Goal: Ask a question

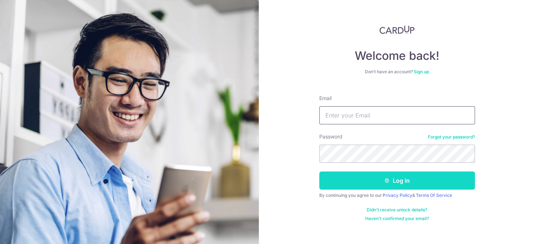
type input "Edmundtan23@gmail.com"
click at [379, 180] on button "Log in" at bounding box center [397, 180] width 156 height 18
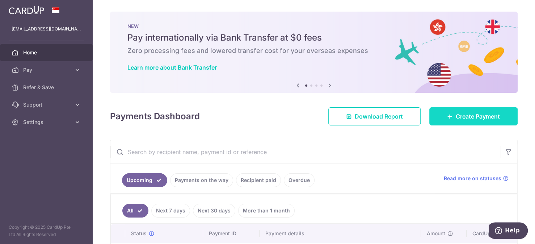
click at [457, 120] on span "Create Payment" at bounding box center [478, 116] width 44 height 9
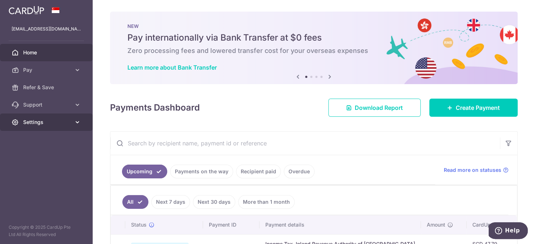
click at [54, 123] on span "Settings" at bounding box center [47, 121] width 48 height 7
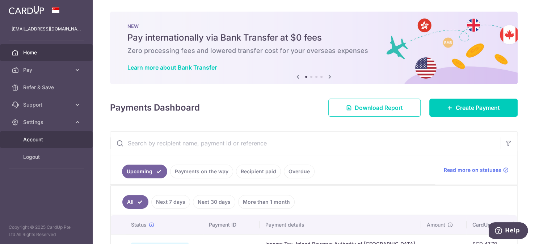
click at [50, 140] on span "Account" at bounding box center [47, 139] width 48 height 7
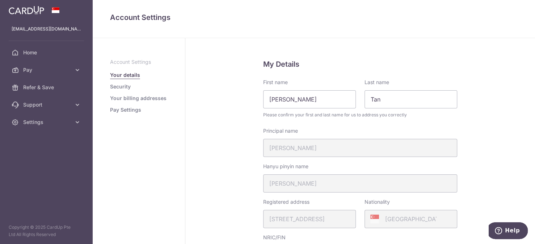
click at [133, 109] on link "Pay Settings" at bounding box center [125, 109] width 31 height 7
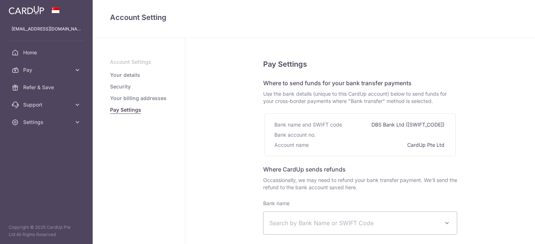
select select
click at [131, 72] on link "Your details" at bounding box center [125, 74] width 30 height 7
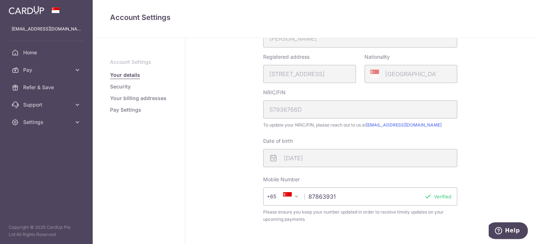
scroll to position [250, 0]
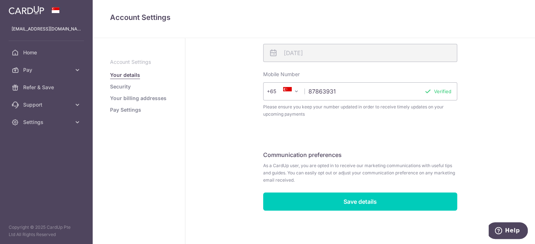
click at [124, 87] on link "Security" at bounding box center [120, 86] width 21 height 7
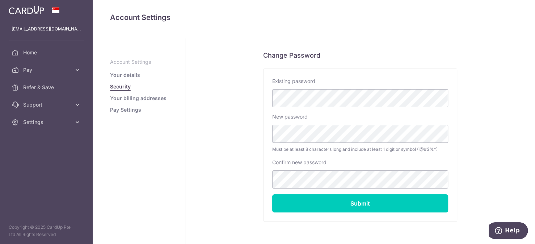
scroll to position [164, 0]
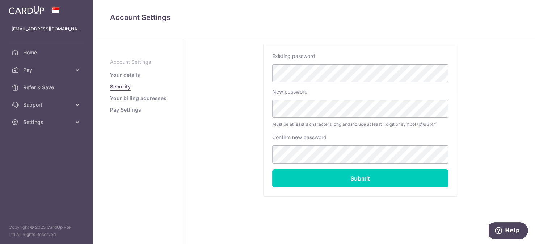
click at [145, 95] on link "Your billing addresses" at bounding box center [138, 98] width 57 height 7
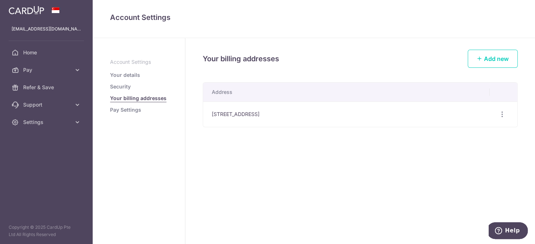
click at [130, 112] on link "Pay Settings" at bounding box center [125, 109] width 31 height 7
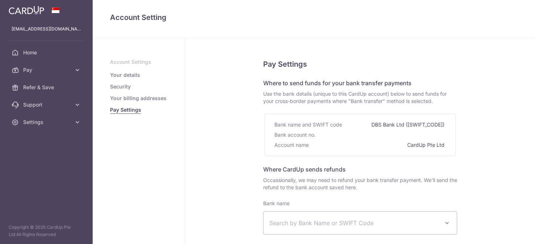
select select
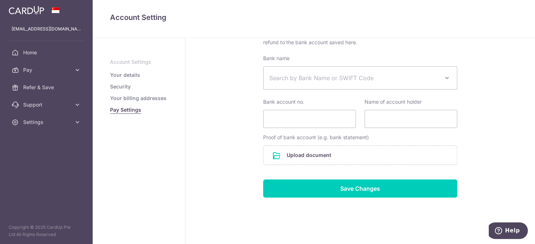
scroll to position [152, 0]
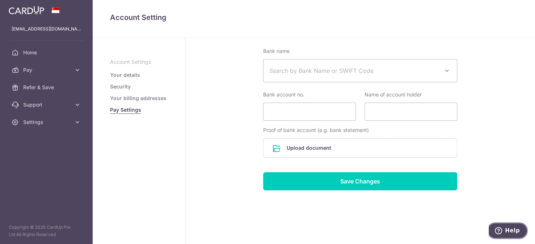
click at [509, 230] on span "Help" at bounding box center [512, 230] width 15 height 7
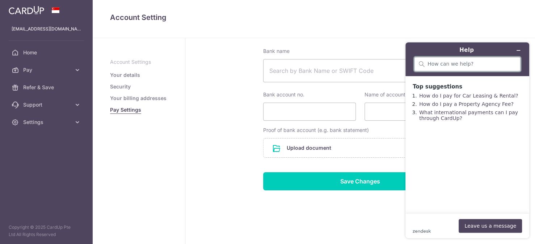
click at [477, 66] on input "search" at bounding box center [472, 64] width 88 height 7
type input "can i use multiple credit cards for different payments"
click at [498, 229] on button "Leave us a message" at bounding box center [490, 226] width 63 height 14
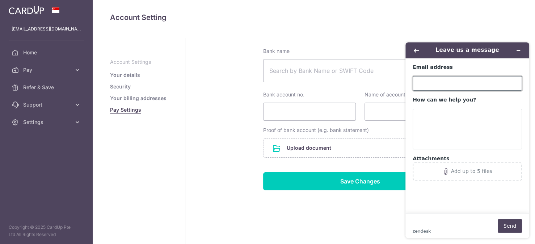
click at [467, 82] on input "Email address" at bounding box center [467, 83] width 109 height 14
type input "Edmundtan23@gmail.com"
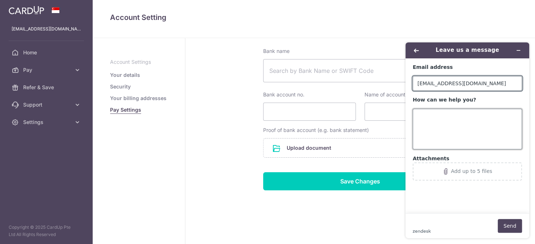
click at [458, 115] on textarea "How can we help you?" at bounding box center [467, 129] width 109 height 41
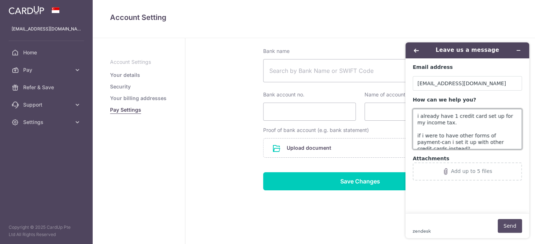
type textarea "i already have 1 credit card set up for my income tax. if i were to have other …"
click at [505, 222] on button "Send" at bounding box center [510, 226] width 24 height 14
